Goal: Task Accomplishment & Management: Complete application form

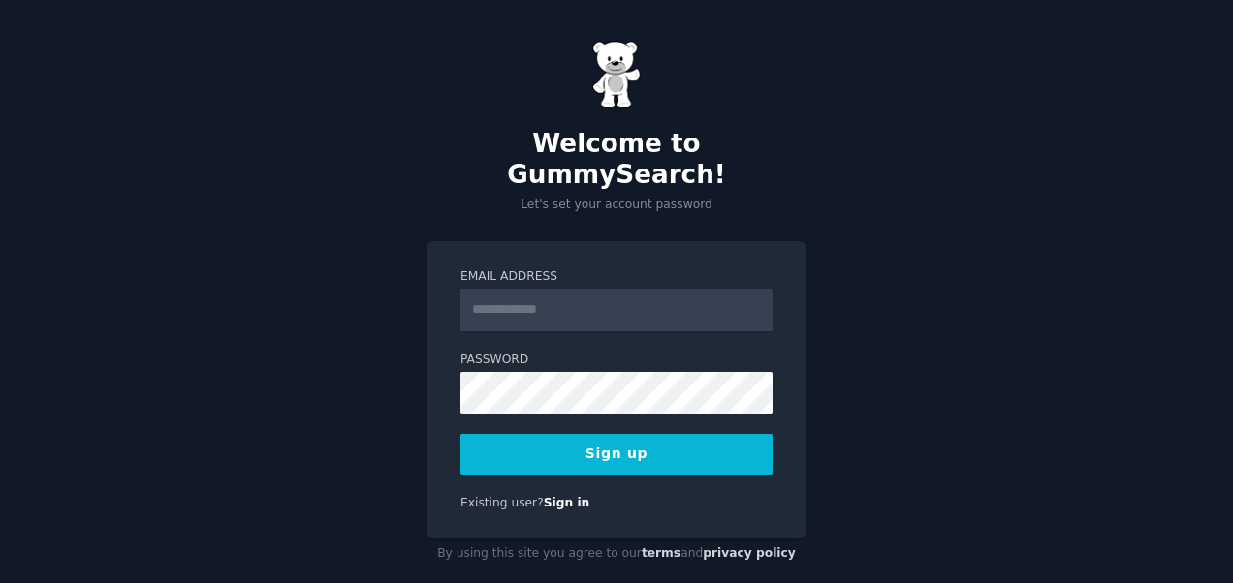
click at [557, 289] on input "Email Address" at bounding box center [616, 310] width 312 height 43
type input "**********"
click at [588, 434] on button "Sign up" at bounding box center [616, 454] width 312 height 41
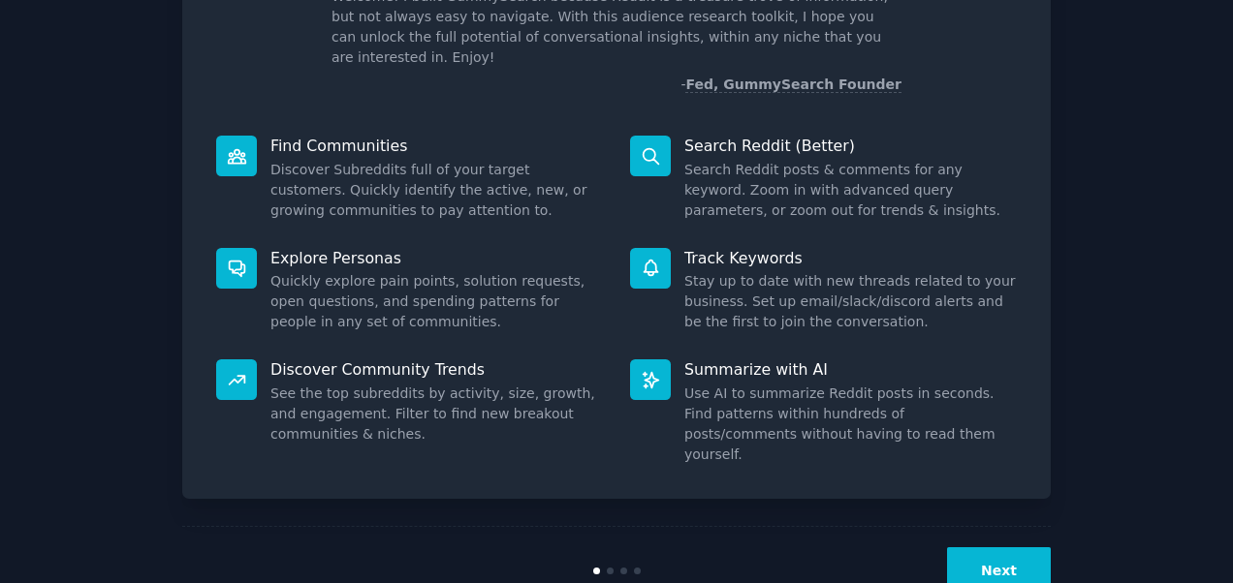
scroll to position [174, 0]
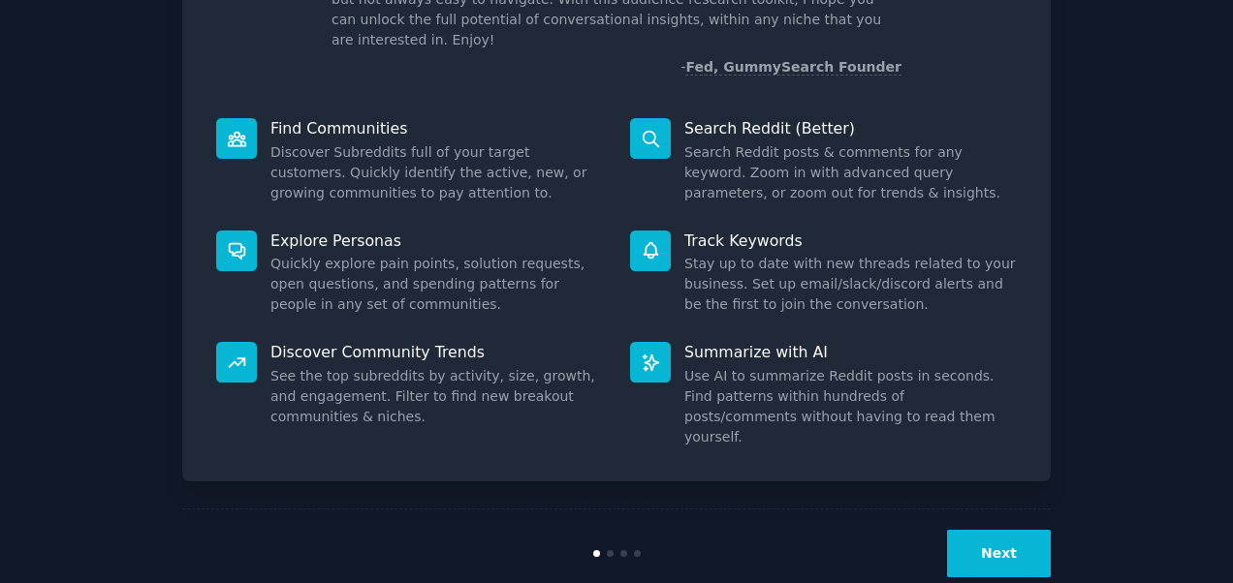
click at [1014, 530] on button "Next" at bounding box center [999, 553] width 104 height 47
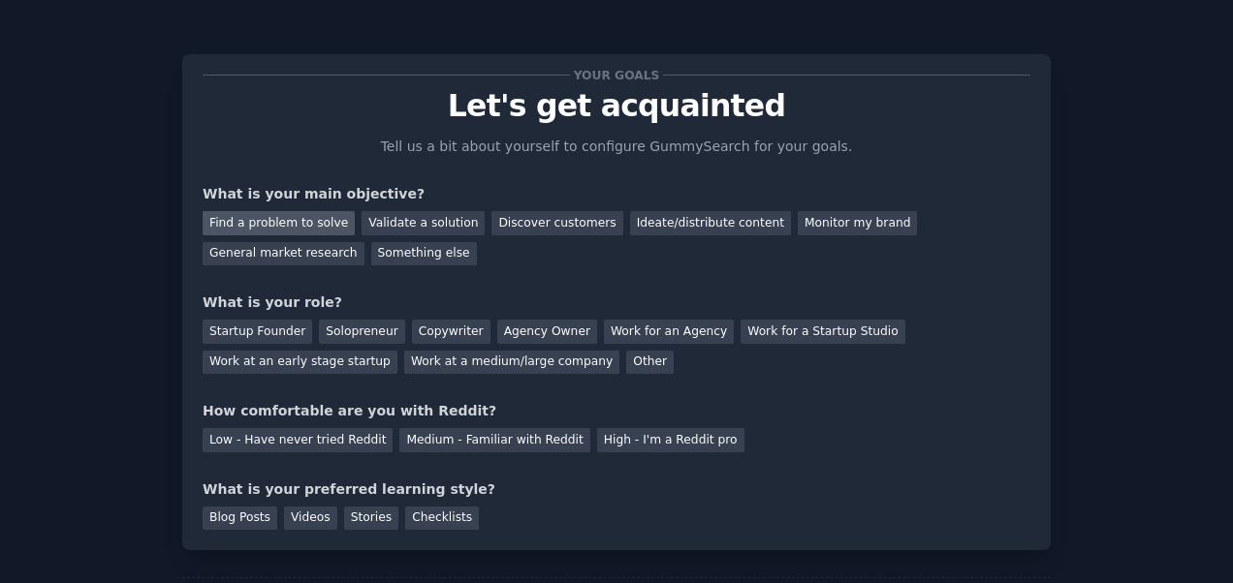
click at [273, 217] on div "Find a problem to solve" at bounding box center [279, 223] width 152 height 24
click at [349, 331] on div "Solopreneur" at bounding box center [361, 332] width 85 height 24
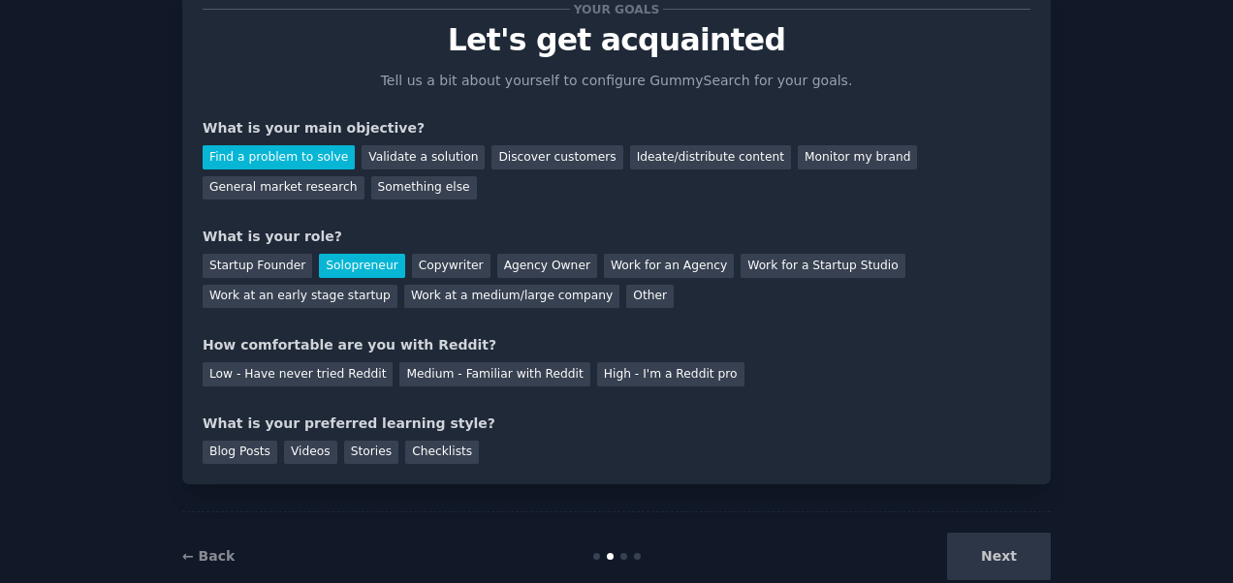
scroll to position [109, 0]
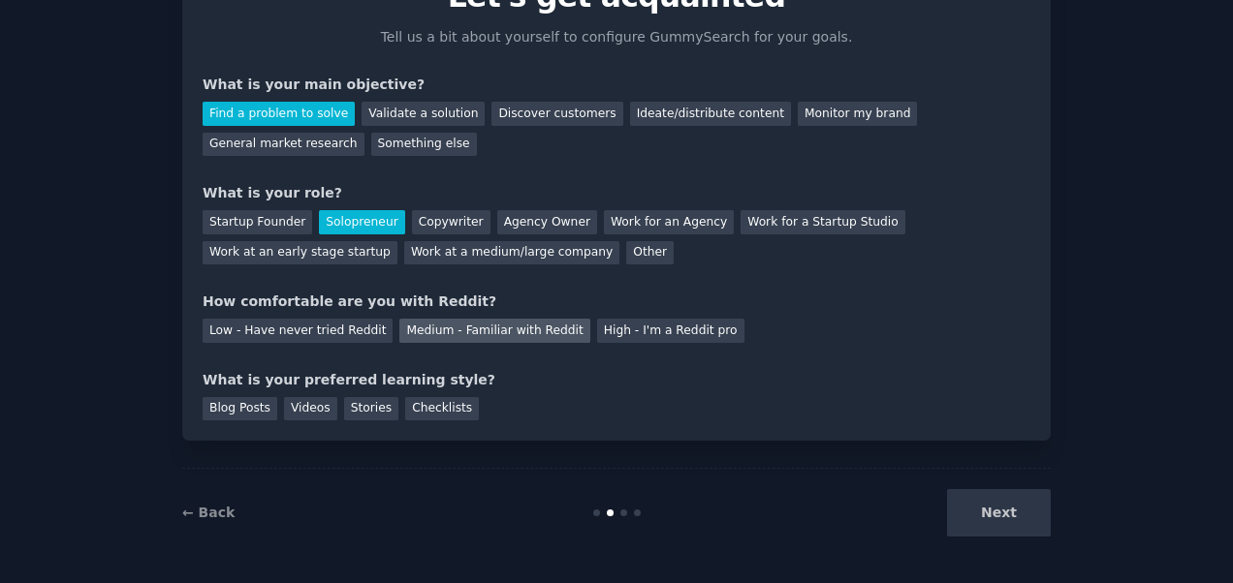
click at [430, 333] on div "Medium - Familiar with Reddit" at bounding box center [494, 331] width 190 height 24
click at [235, 408] on div "Blog Posts" at bounding box center [240, 409] width 75 height 24
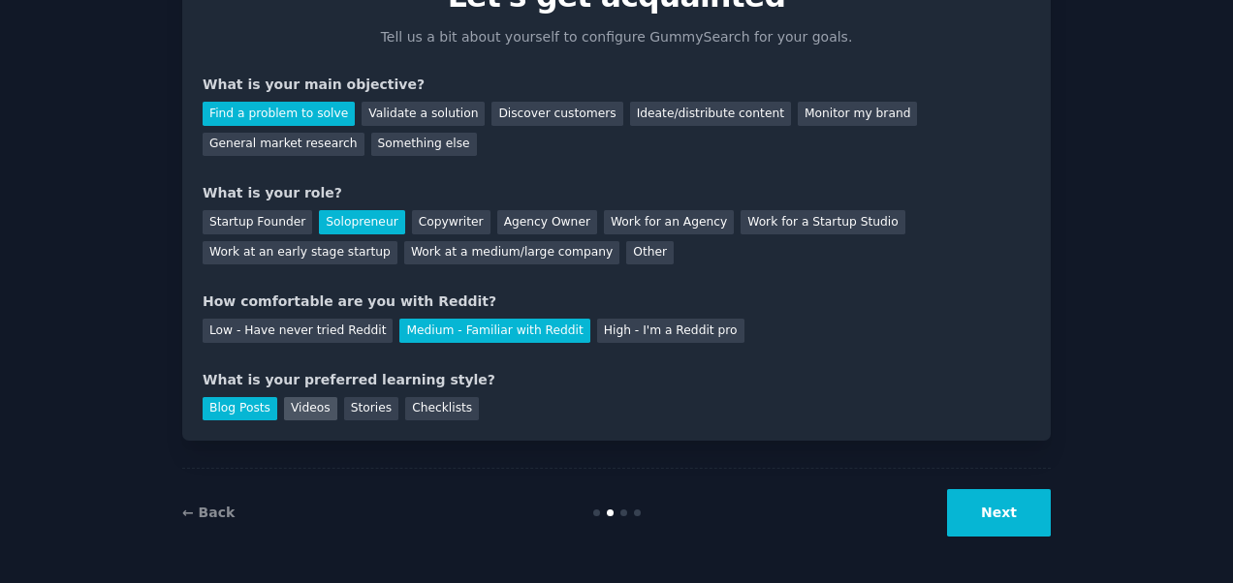
click at [302, 404] on div "Videos" at bounding box center [310, 409] width 53 height 24
click at [246, 407] on div "Blog Posts" at bounding box center [240, 409] width 75 height 24
click at [991, 506] on button "Next" at bounding box center [999, 512] width 104 height 47
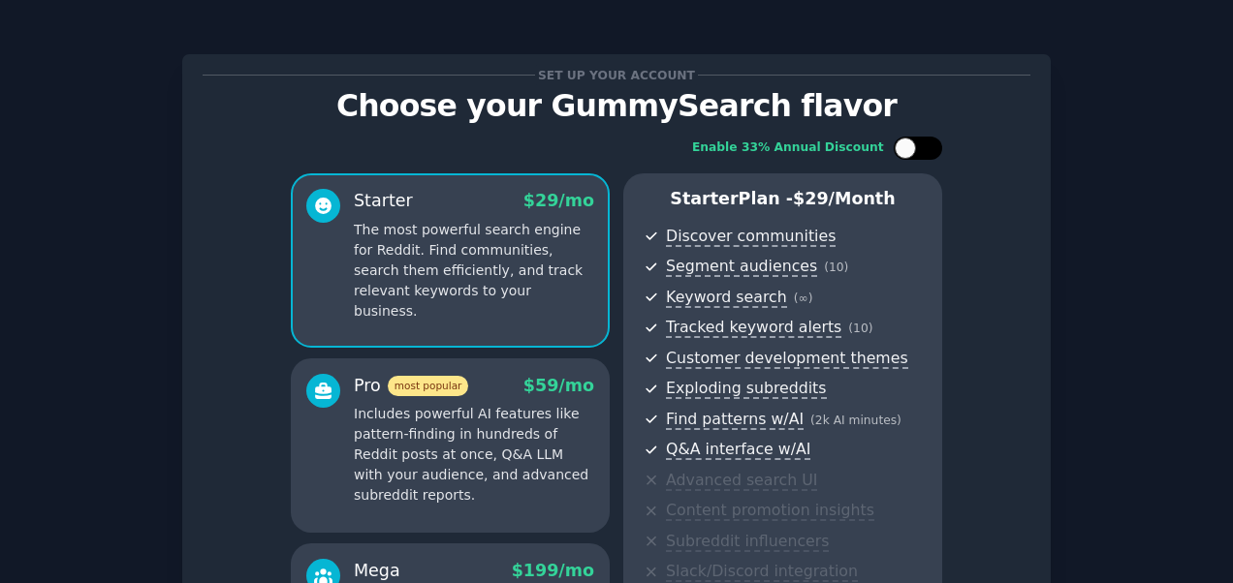
click at [920, 147] on div at bounding box center [917, 148] width 48 height 23
checkbox input "true"
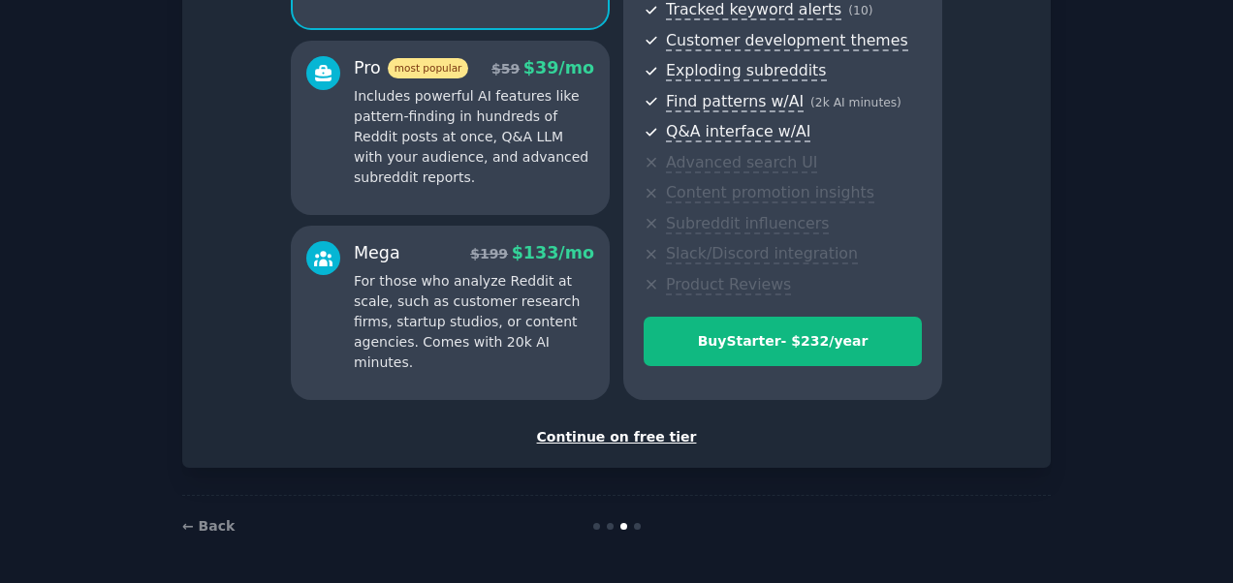
click at [628, 430] on div "Continue on free tier" at bounding box center [616, 437] width 827 height 20
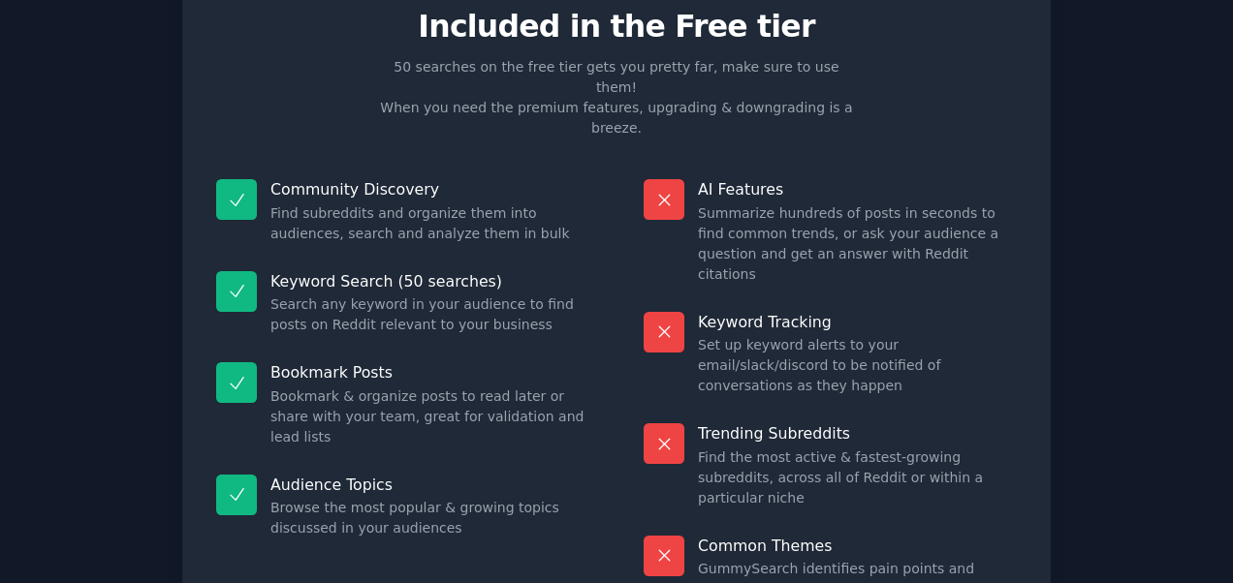
scroll to position [171, 0]
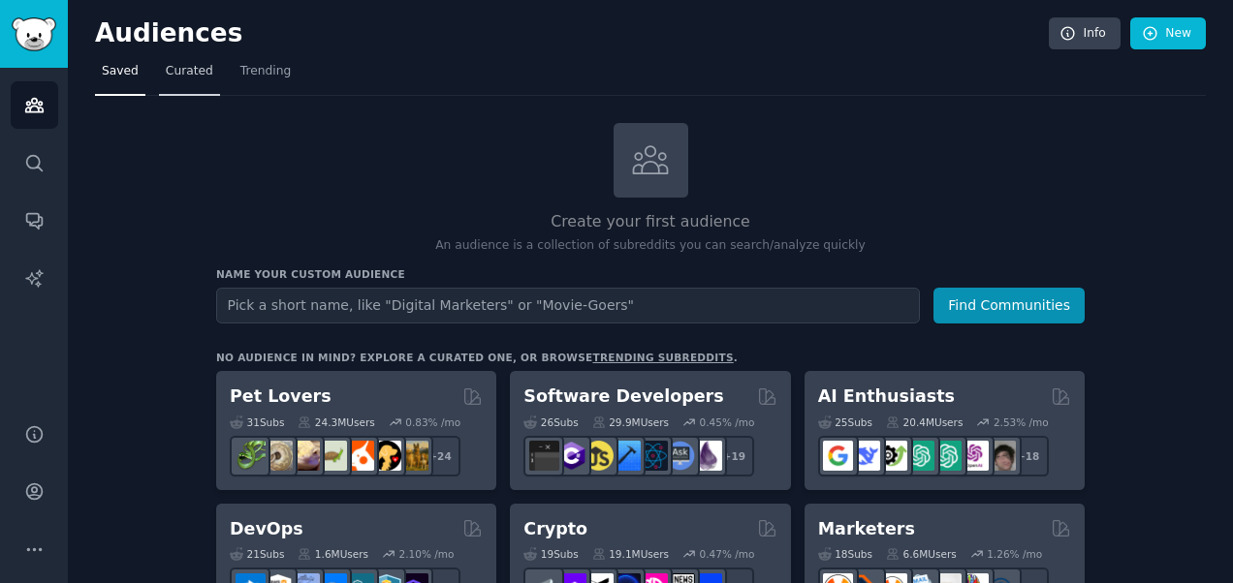
click at [202, 63] on span "Curated" at bounding box center [189, 71] width 47 height 17
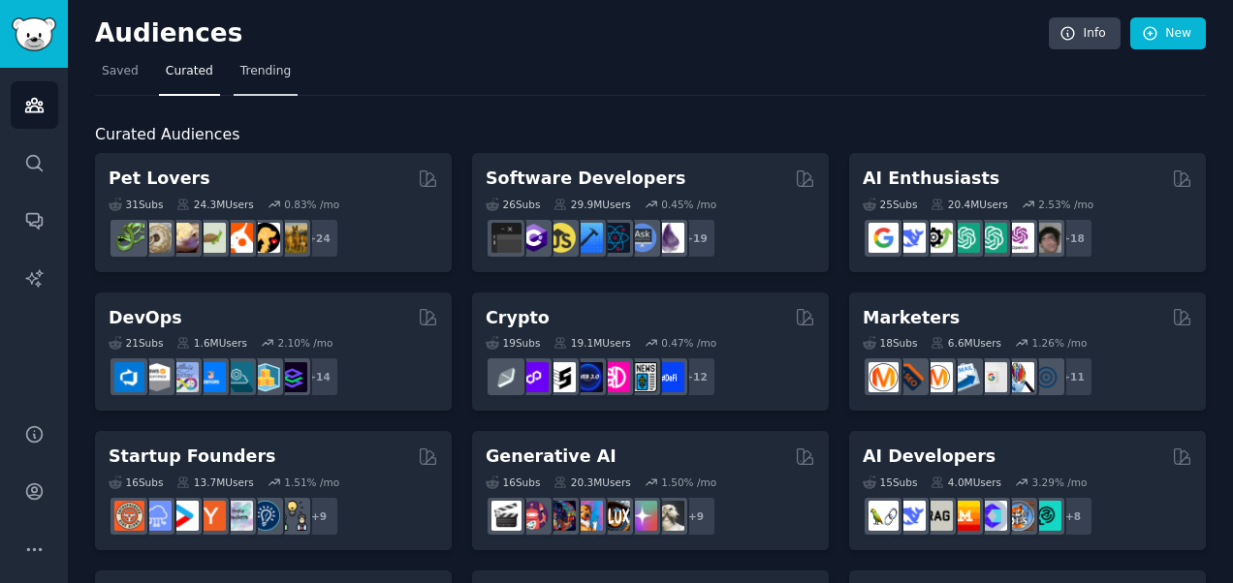
click at [252, 70] on span "Trending" at bounding box center [265, 71] width 50 height 17
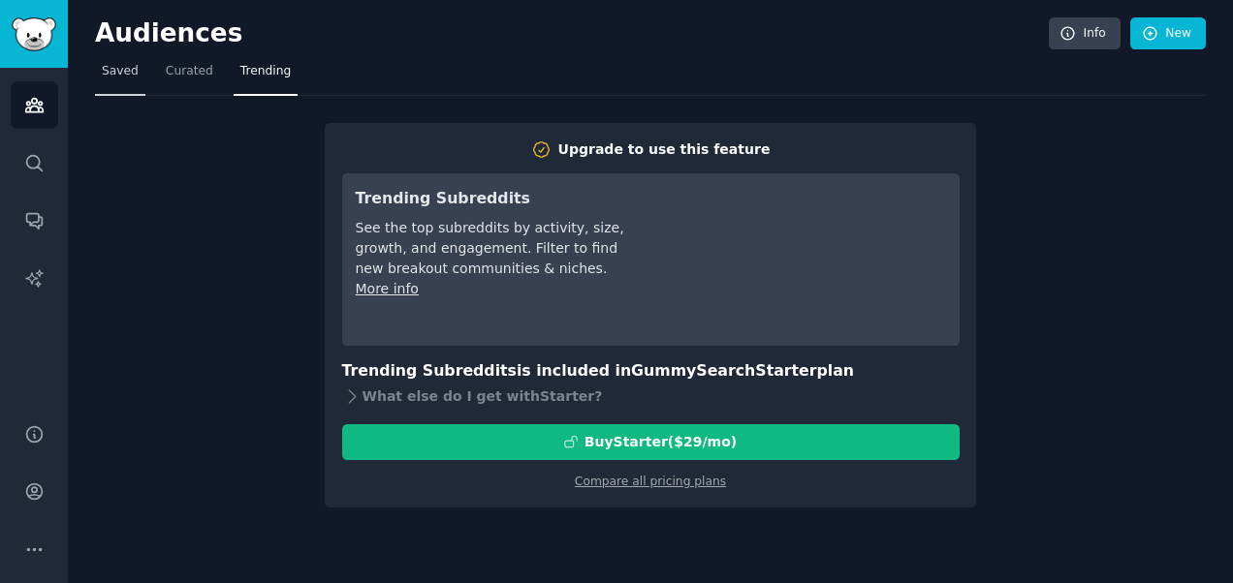
click at [122, 71] on span "Saved" at bounding box center [120, 71] width 37 height 17
